Goal: Navigation & Orientation: Find specific page/section

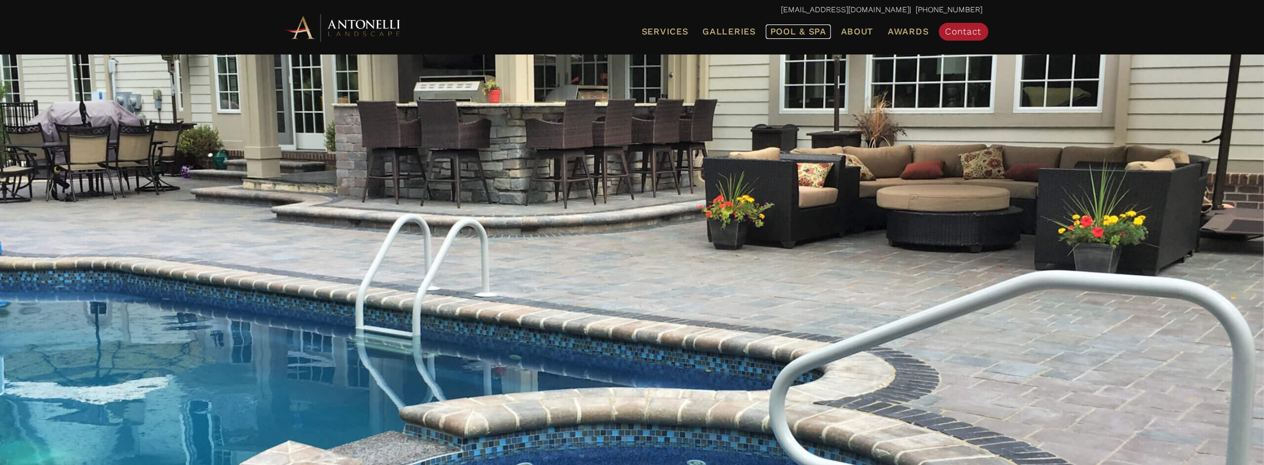
click at [819, 29] on span "Pool & Spa" at bounding box center [799, 31] width 56 height 11
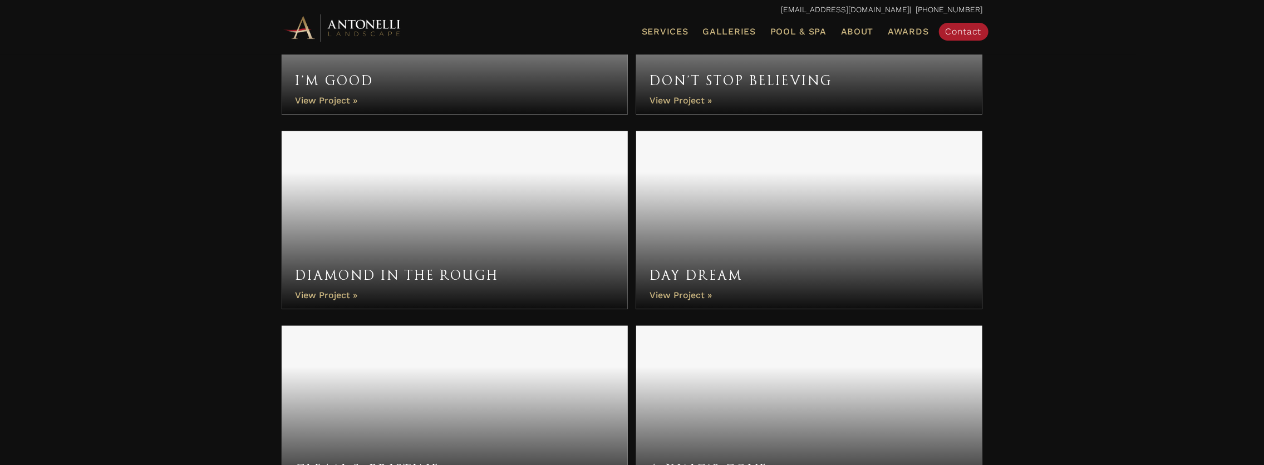
scroll to position [1113, 0]
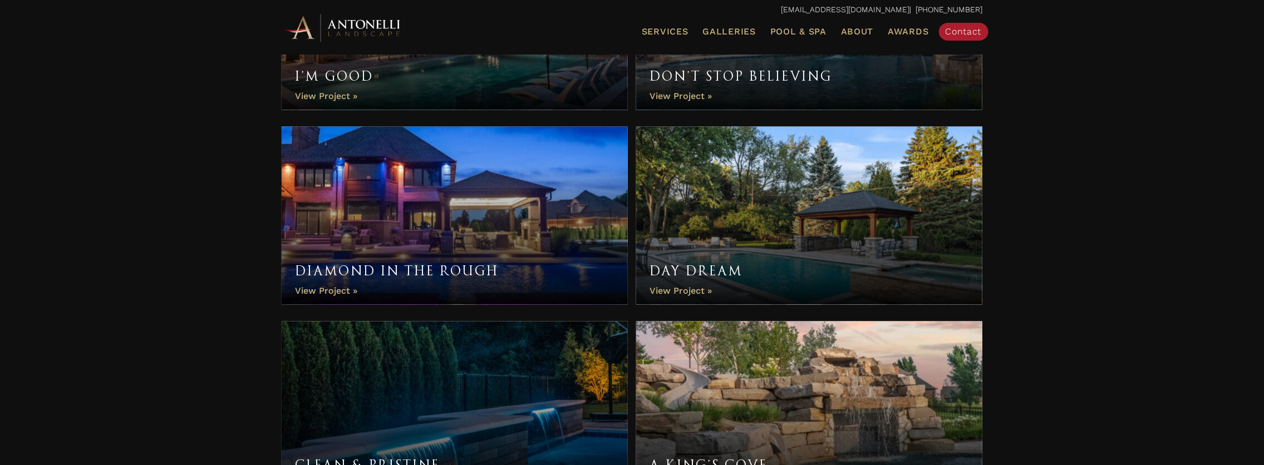
click at [674, 292] on link "Day Dream" at bounding box center [809, 216] width 347 height 178
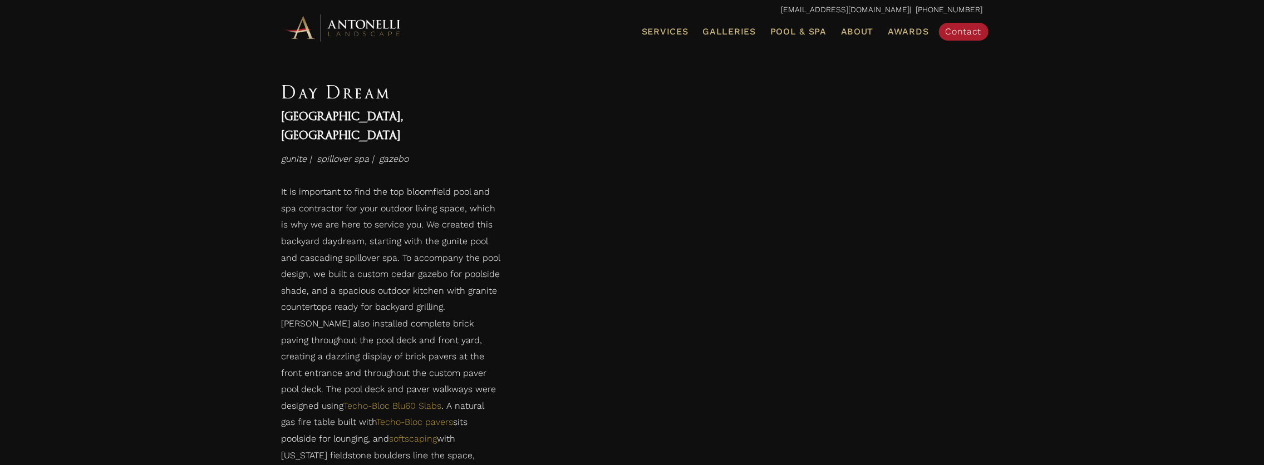
scroll to position [2853, 0]
